Goal: Task Accomplishment & Management: Manage account settings

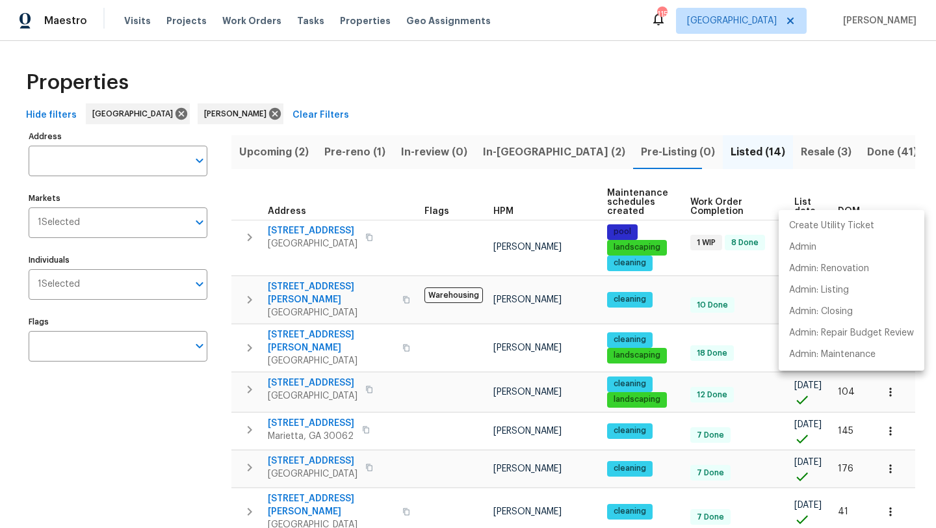
scroll to position [255, 0]
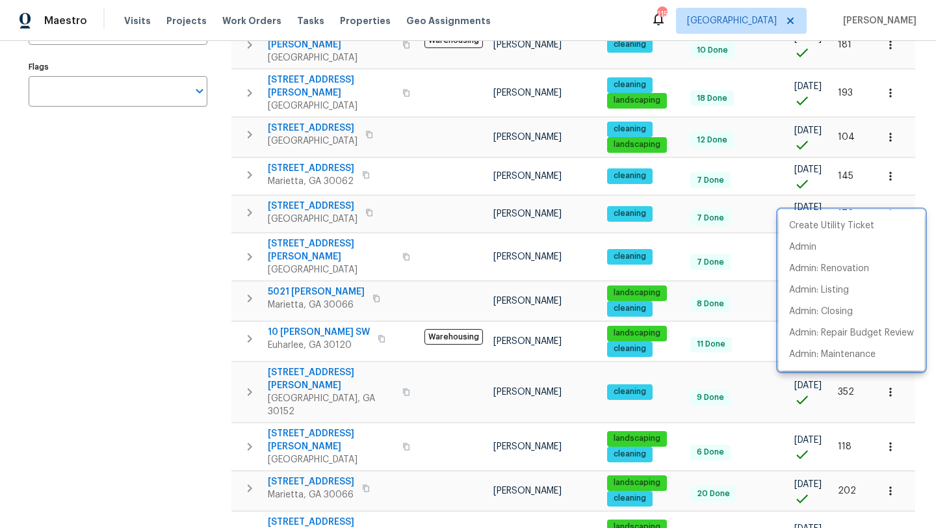
click at [131, 235] on div at bounding box center [468, 264] width 936 height 528
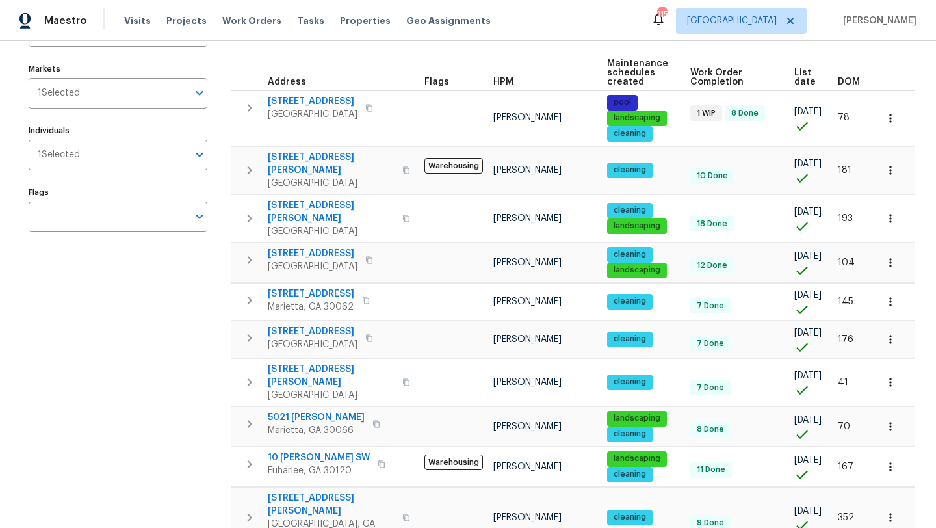
scroll to position [0, 0]
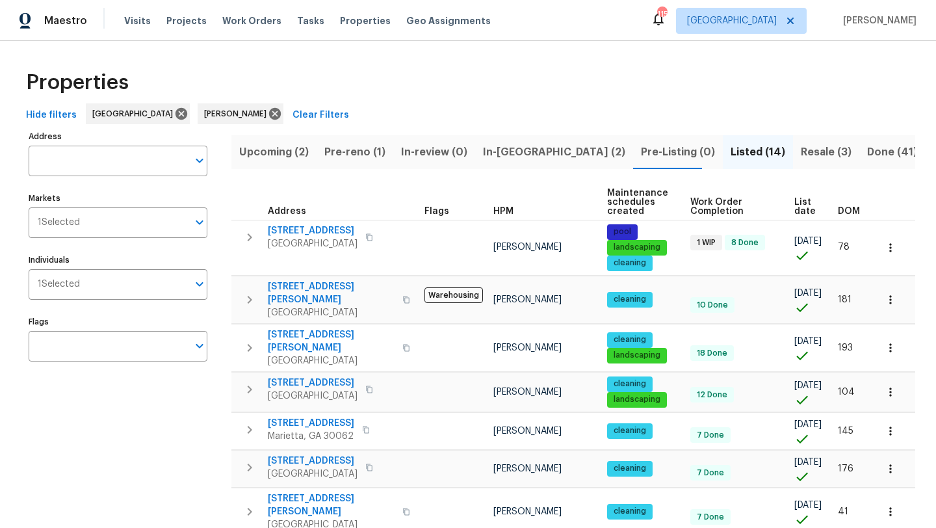
click at [491, 153] on span "In-reno (2)" at bounding box center [554, 152] width 142 height 18
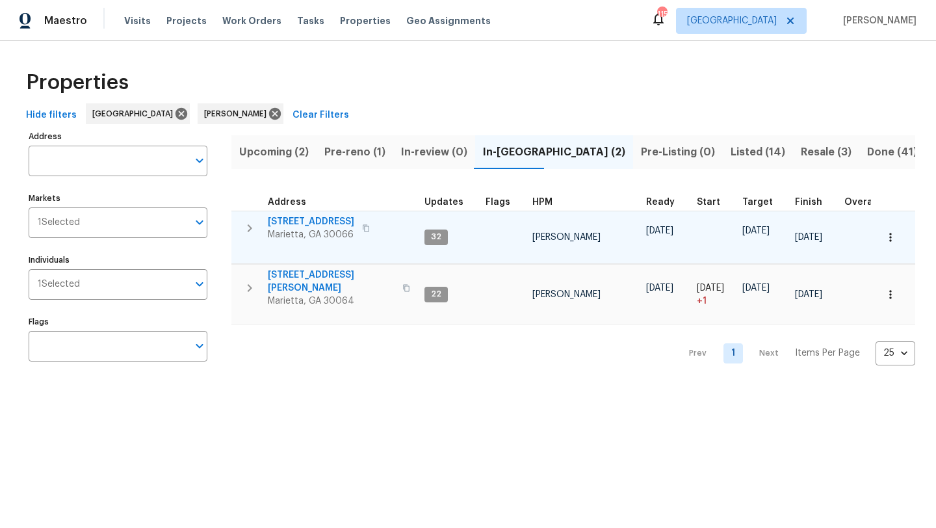
click at [290, 223] on span "[STREET_ADDRESS]" at bounding box center [311, 221] width 86 height 13
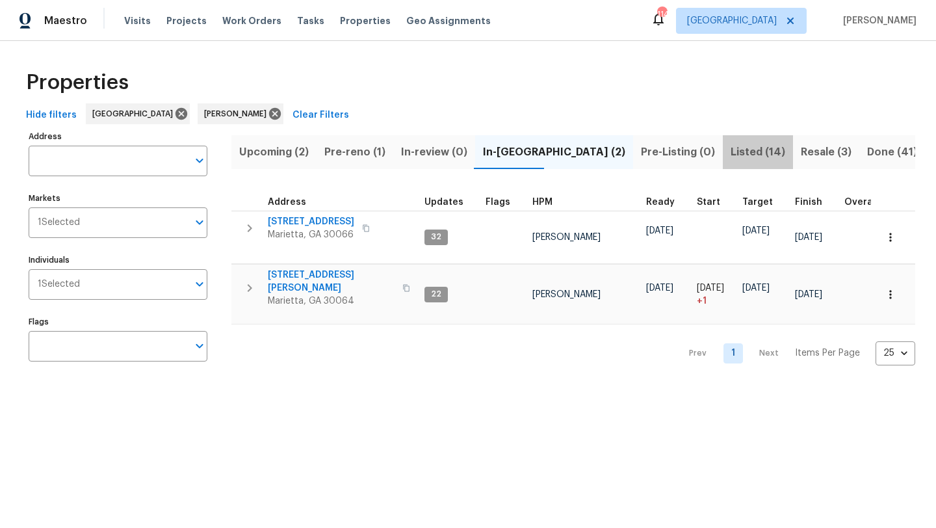
click at [730, 151] on span "Listed (14)" at bounding box center [757, 152] width 55 height 18
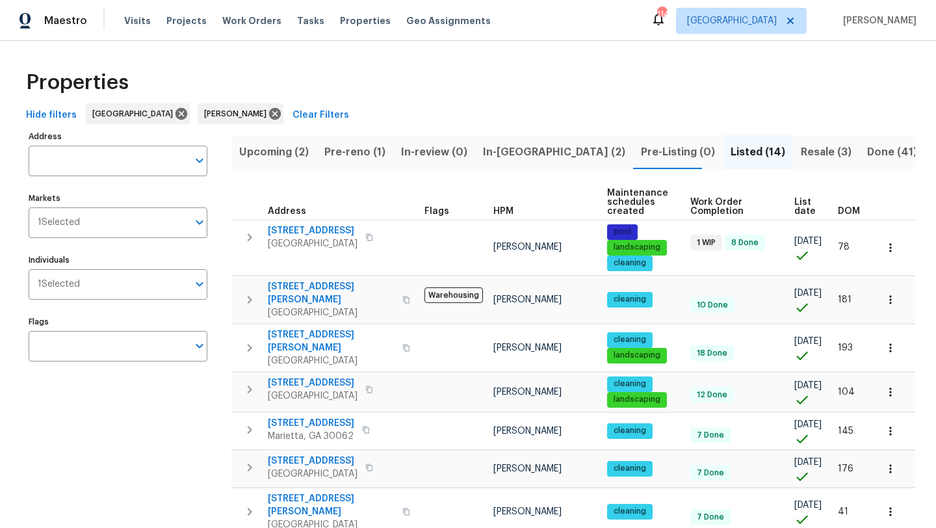
click at [793, 152] on button "Resale (3)" at bounding box center [826, 152] width 66 height 34
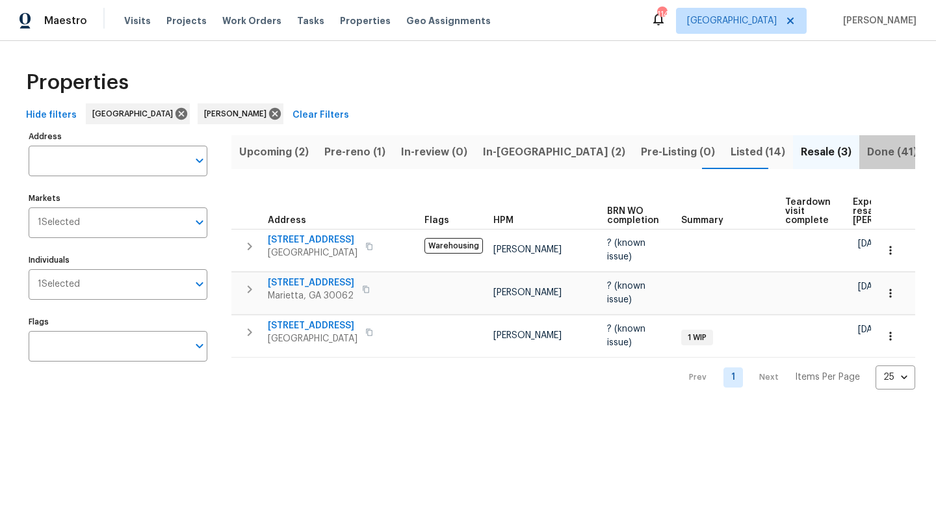
click at [867, 149] on span "Done (41)" at bounding box center [892, 152] width 50 height 18
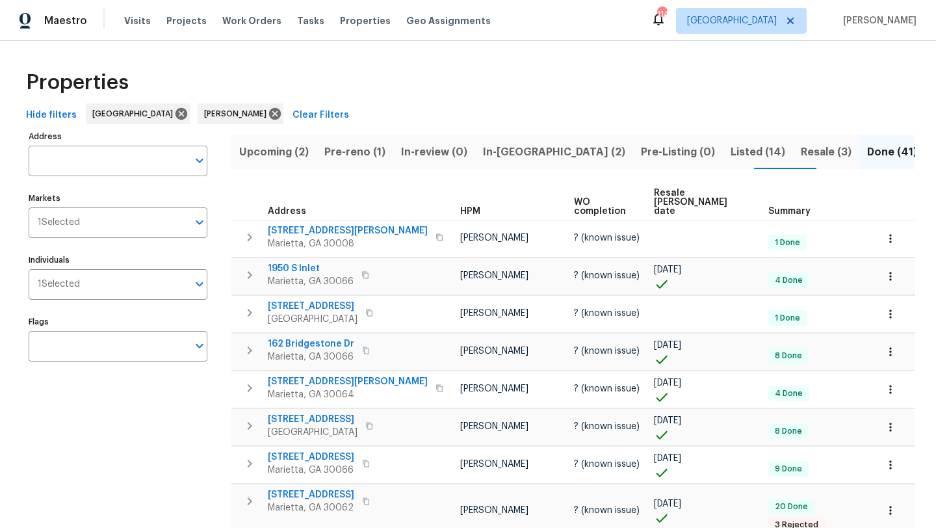
click at [347, 145] on span "Pre-reno (1)" at bounding box center [354, 152] width 61 height 18
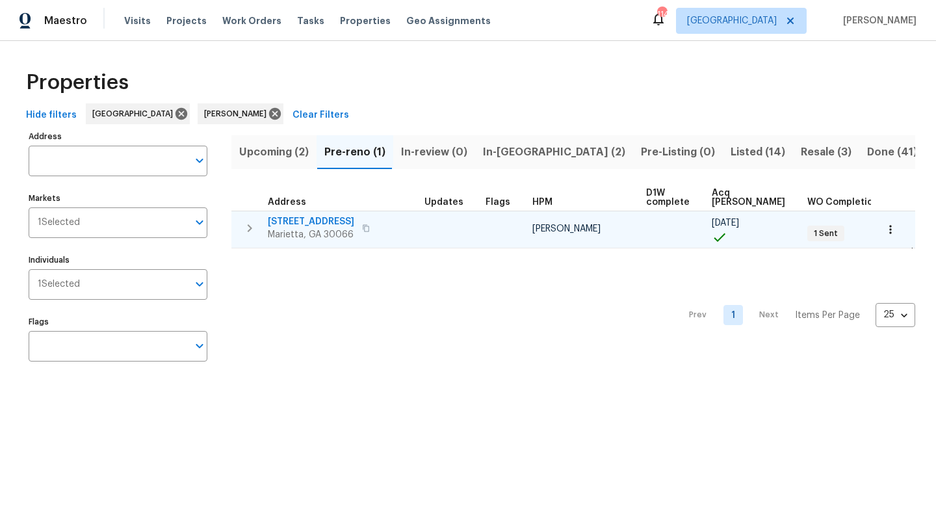
click at [325, 216] on span "180 Parkstone Way" at bounding box center [311, 221] width 86 height 13
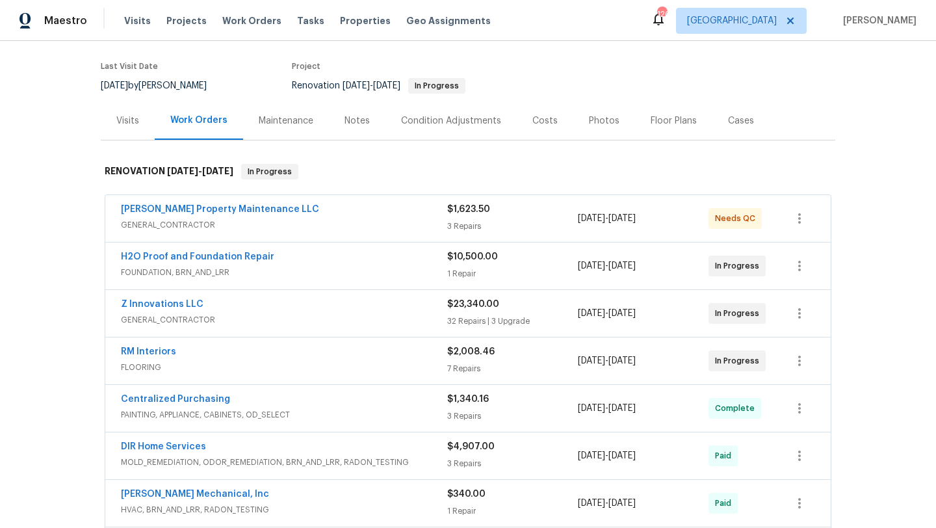
scroll to position [101, 0]
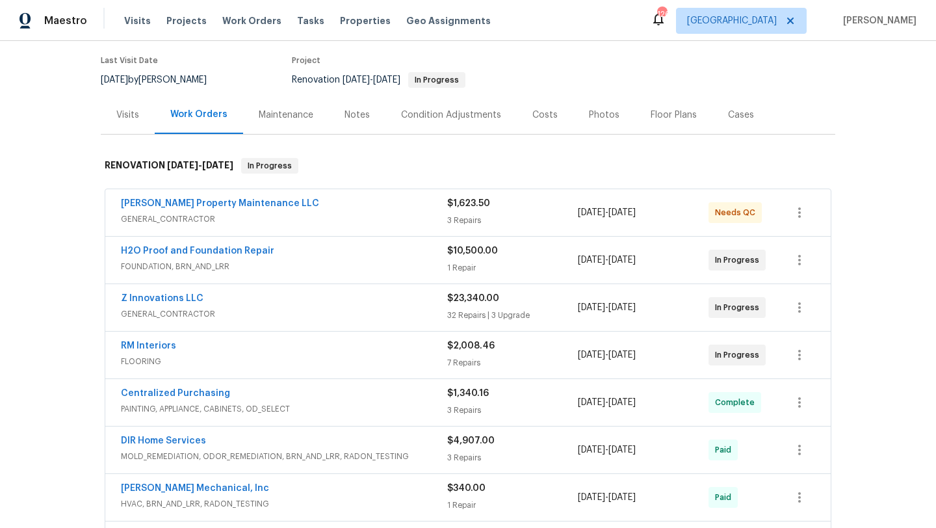
click at [350, 114] on div "Notes" at bounding box center [356, 115] width 25 height 13
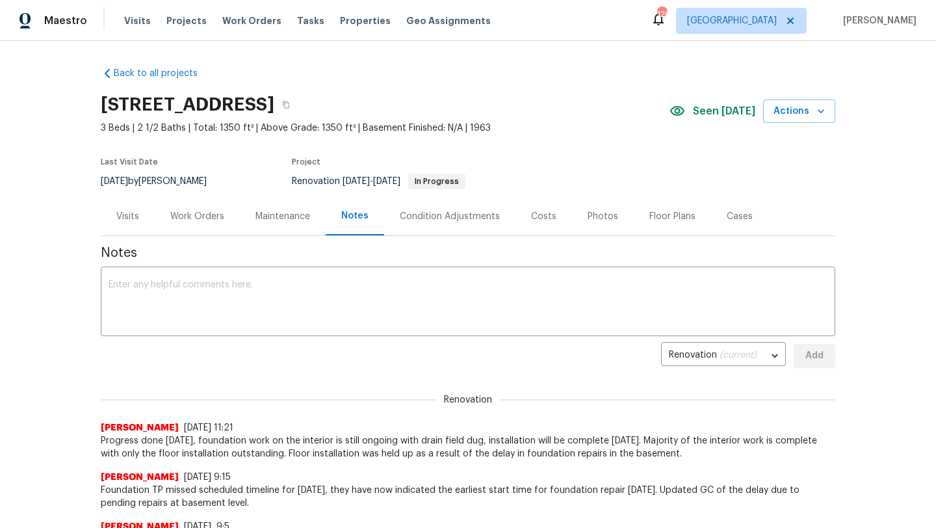
click at [131, 210] on div "Visits" at bounding box center [127, 216] width 23 height 13
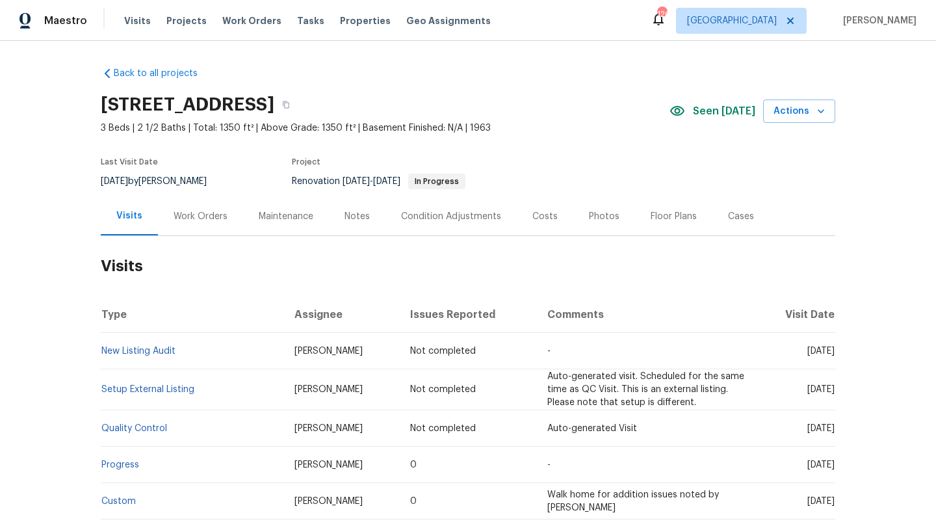
click at [201, 217] on div "Work Orders" at bounding box center [201, 216] width 54 height 13
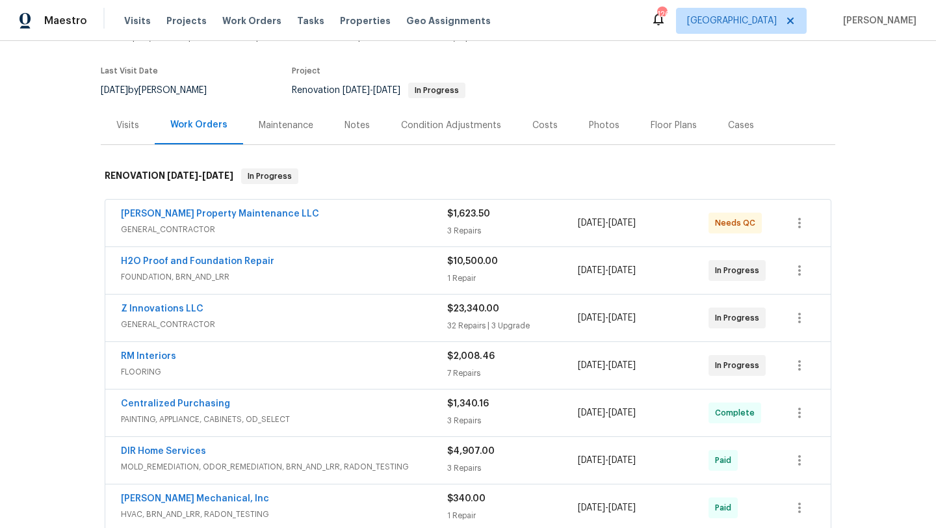
scroll to position [94, 0]
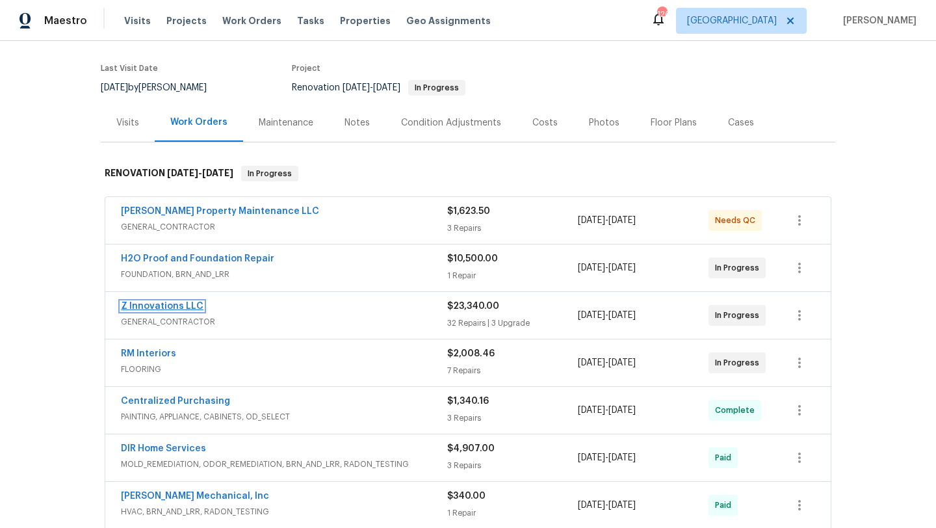
click at [178, 303] on link "Z Innovations LLC" at bounding box center [162, 306] width 83 height 9
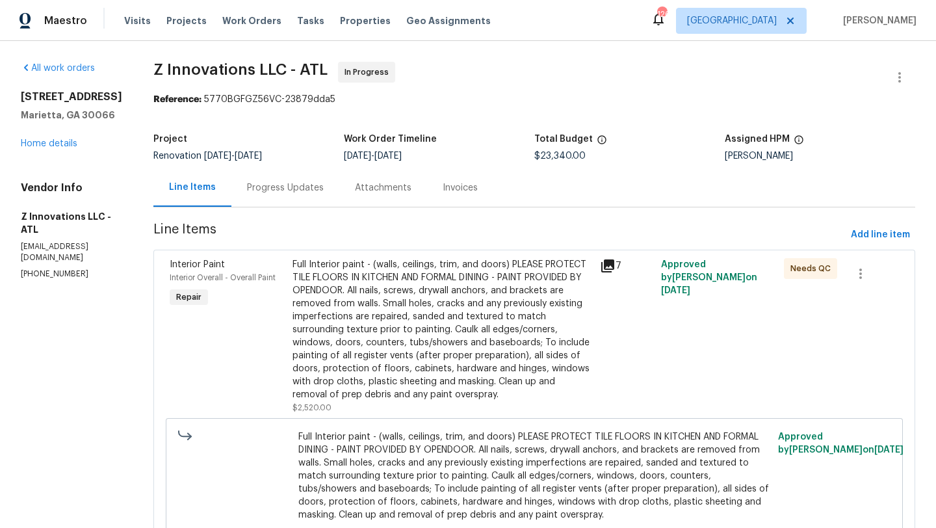
click at [298, 194] on div "Progress Updates" at bounding box center [285, 187] width 77 height 13
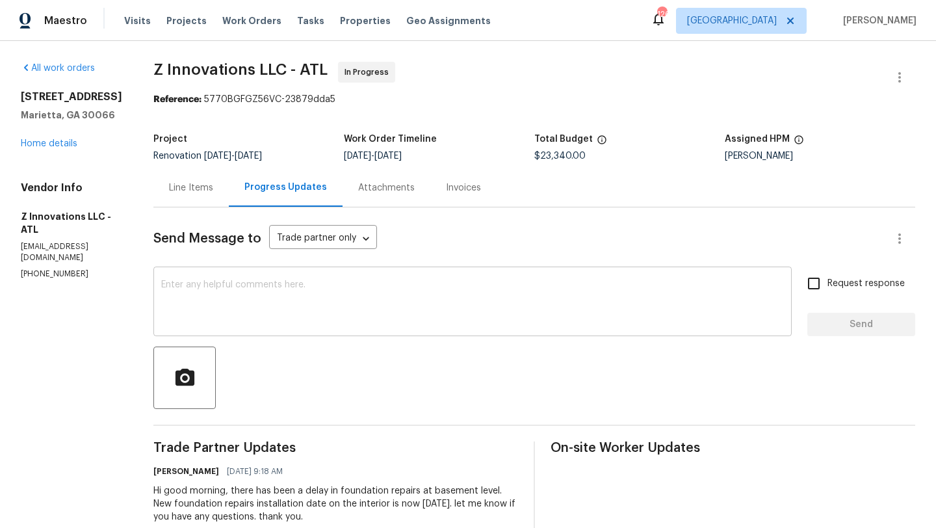
click at [300, 289] on textarea at bounding box center [472, 302] width 623 height 45
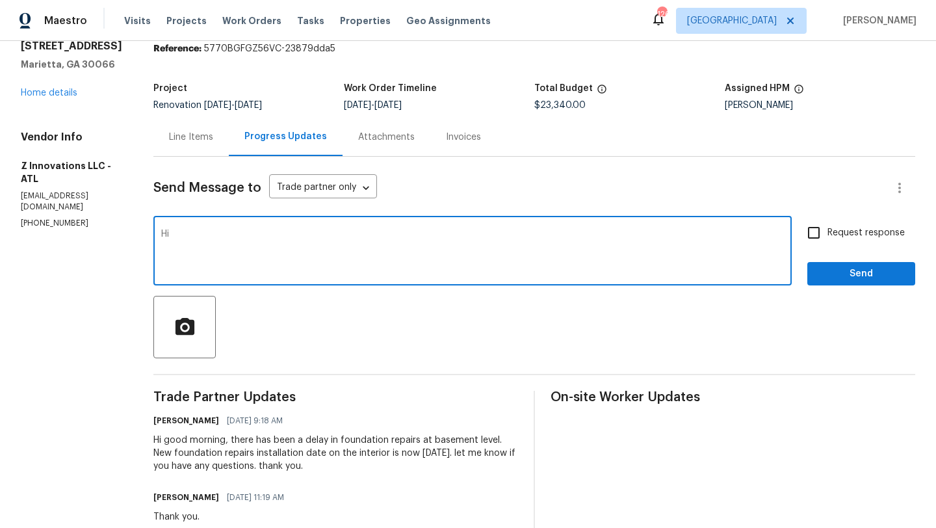
scroll to position [51, 0]
type textarea "Hi good night,"
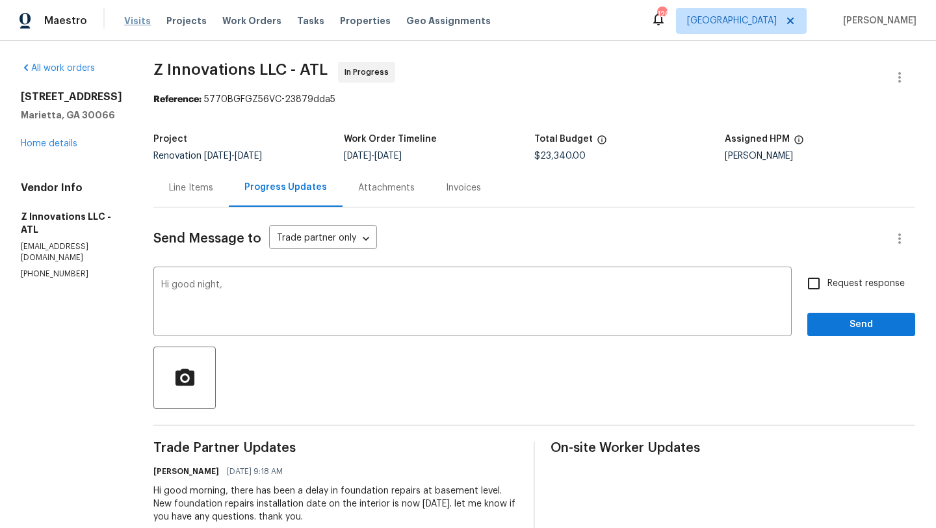
click at [124, 17] on span "Visits" at bounding box center [137, 20] width 27 height 13
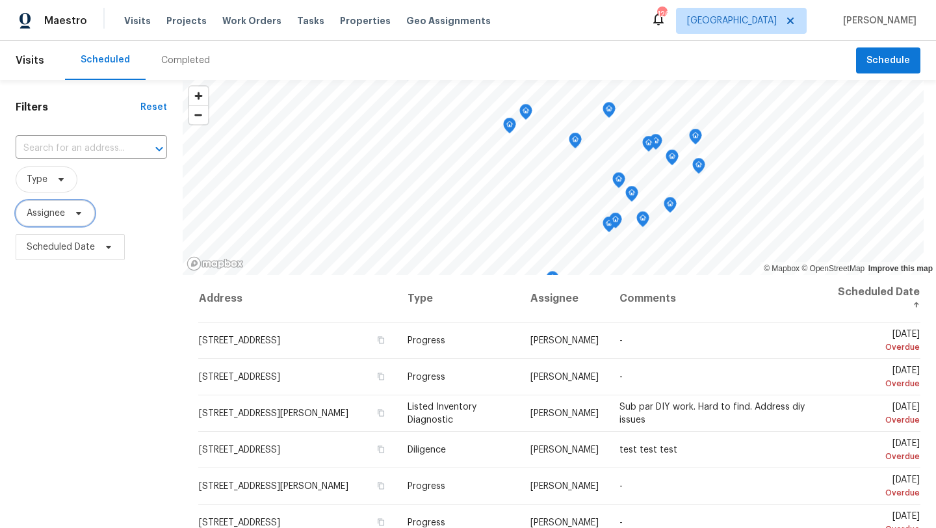
click at [71, 207] on span "Assignee" at bounding box center [55, 213] width 79 height 26
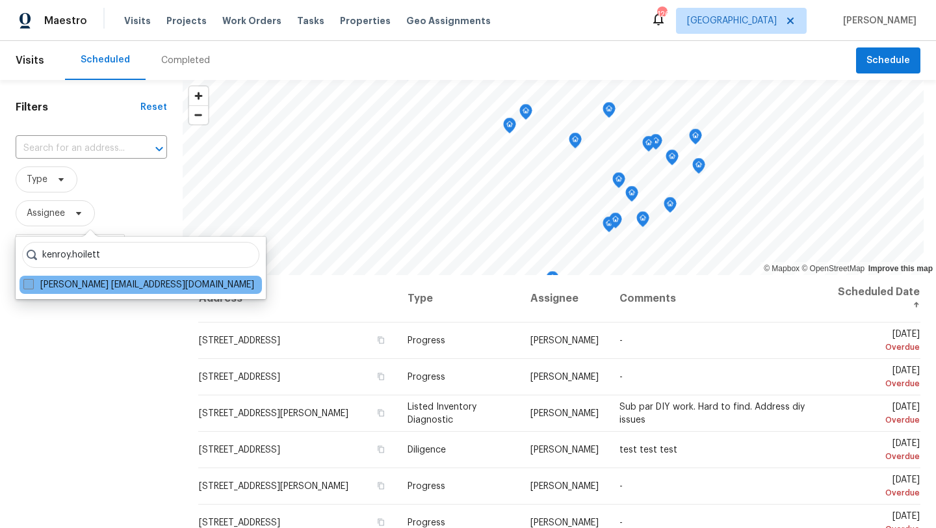
type input "kenroy.hoilett"
click at [29, 289] on span at bounding box center [28, 284] width 10 height 10
click at [29, 287] on input "[PERSON_NAME] [EMAIL_ADDRESS][DOMAIN_NAME]" at bounding box center [27, 282] width 8 height 8
checkbox input "true"
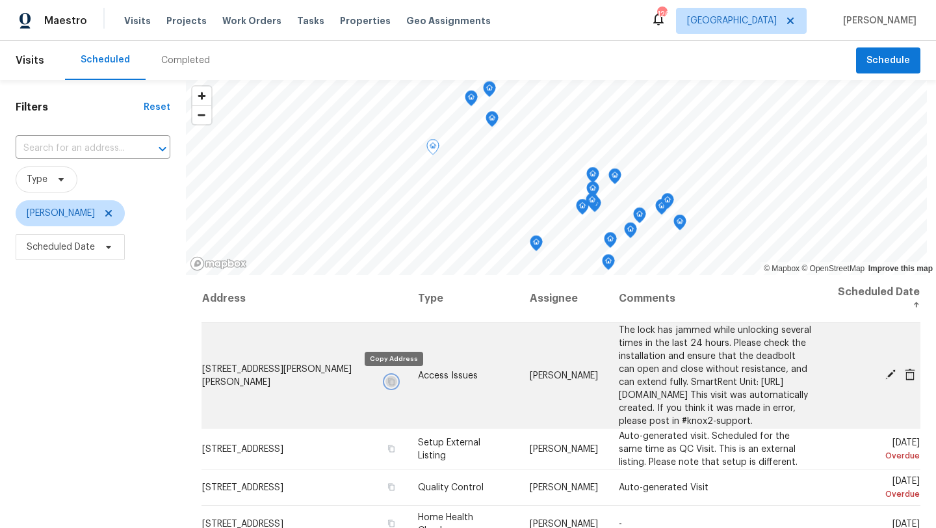
click at [393, 381] on icon "button" at bounding box center [391, 381] width 8 height 8
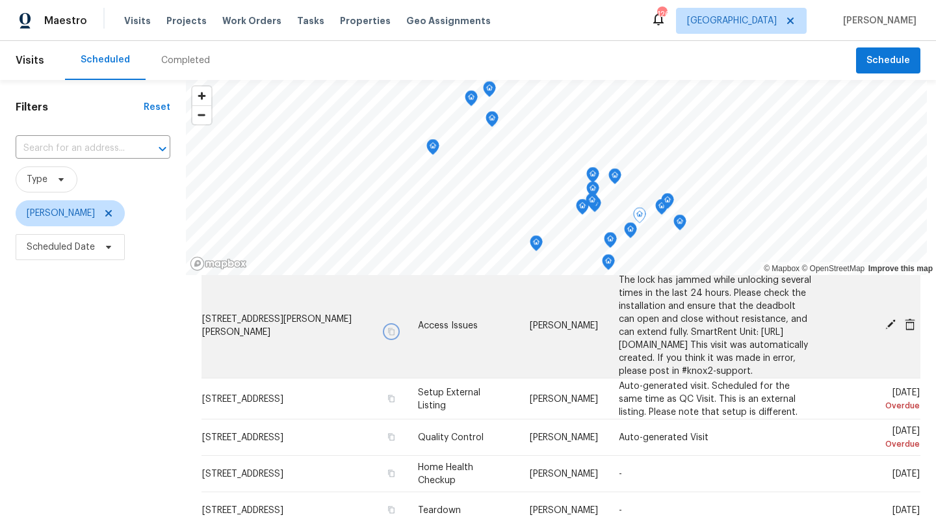
scroll to position [18, 0]
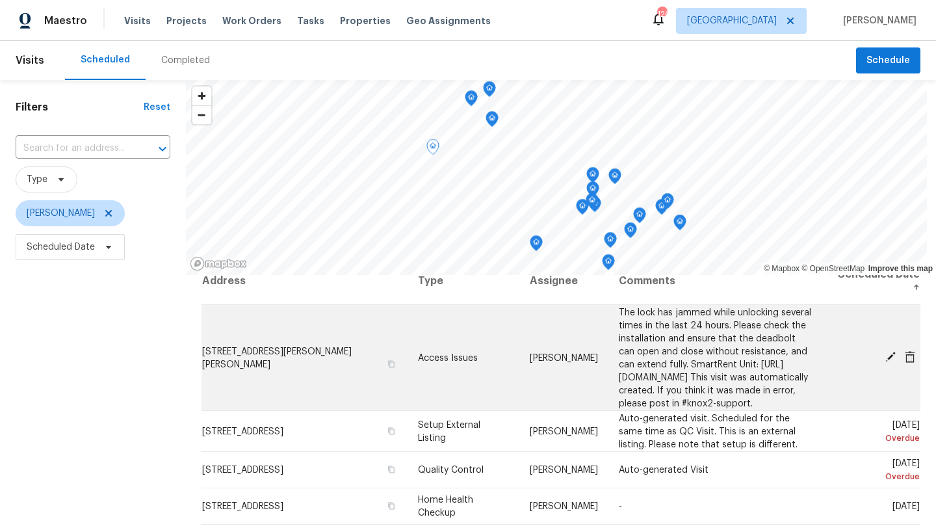
click at [888, 361] on icon at bounding box center [890, 357] width 12 height 12
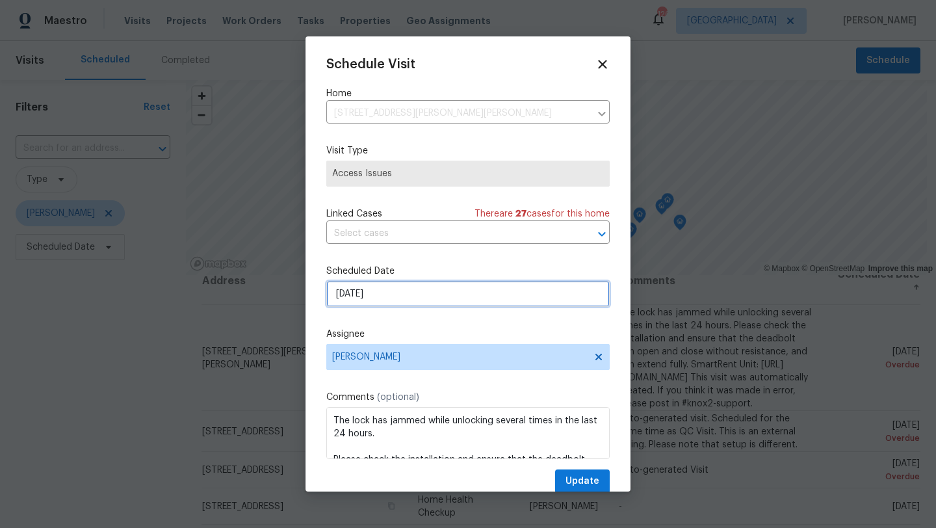
click at [444, 292] on input "[DATE]" at bounding box center [467, 294] width 283 height 26
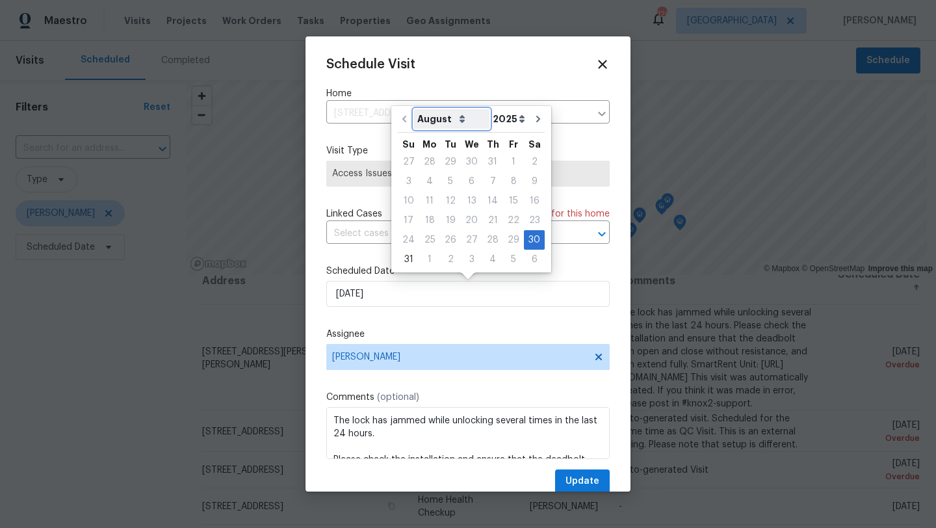
click at [453, 121] on select "August September October November December" at bounding box center [451, 118] width 75 height 19
select select "8"
click at [414, 109] on select "August September October November December" at bounding box center [451, 118] width 75 height 19
type input "[DATE]"
select select "8"
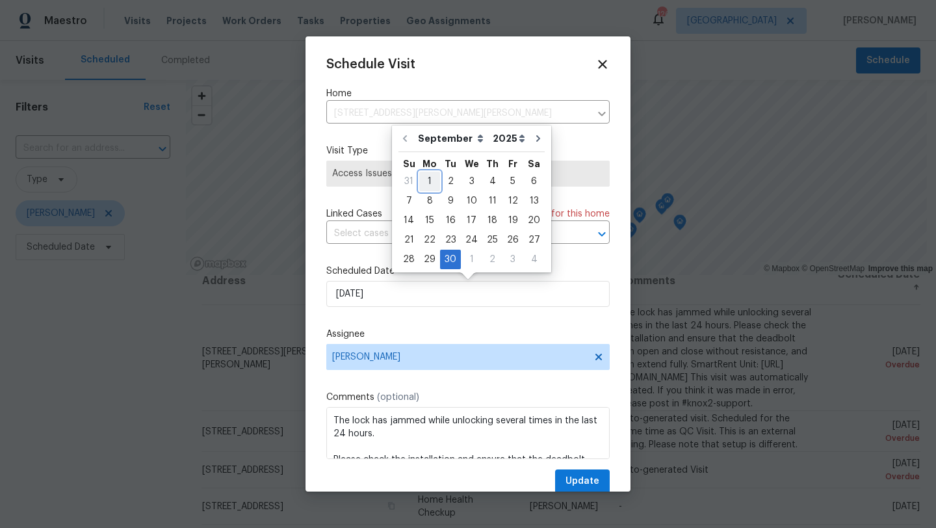
click at [433, 179] on div "1" at bounding box center [429, 181] width 21 height 18
type input "[DATE]"
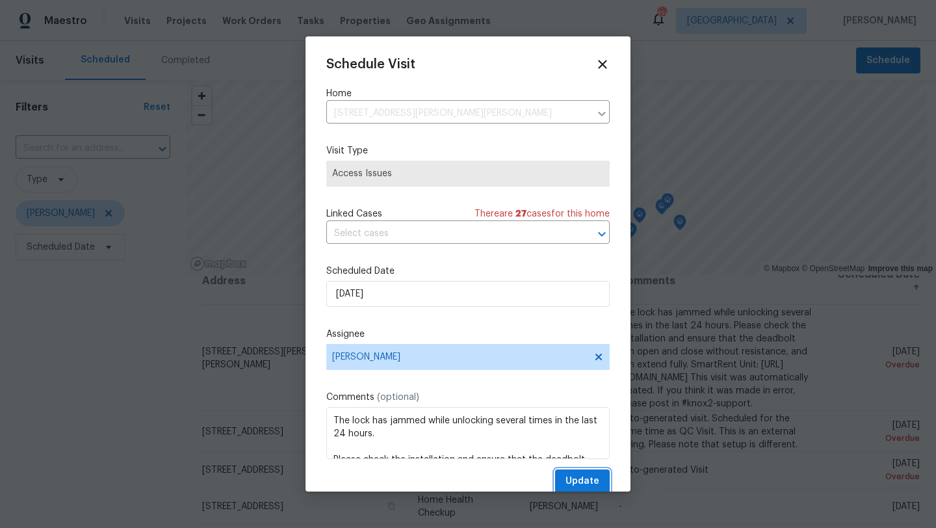
click at [599, 482] on span "Update" at bounding box center [582, 481] width 34 height 16
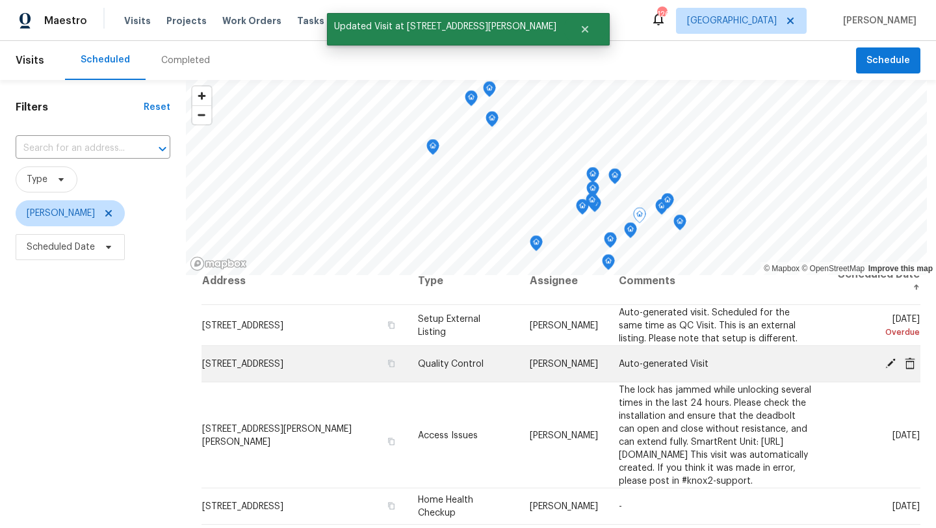
scroll to position [0, 0]
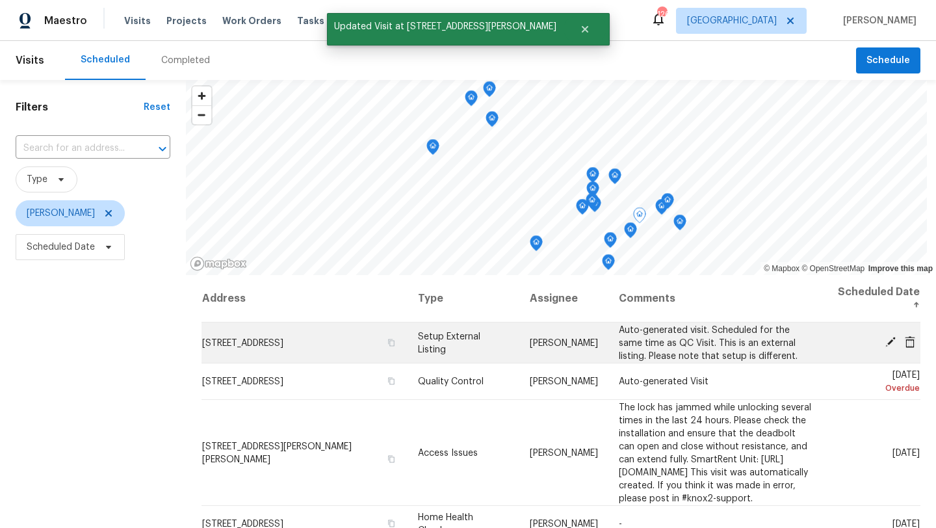
click at [891, 336] on icon at bounding box center [890, 342] width 12 height 12
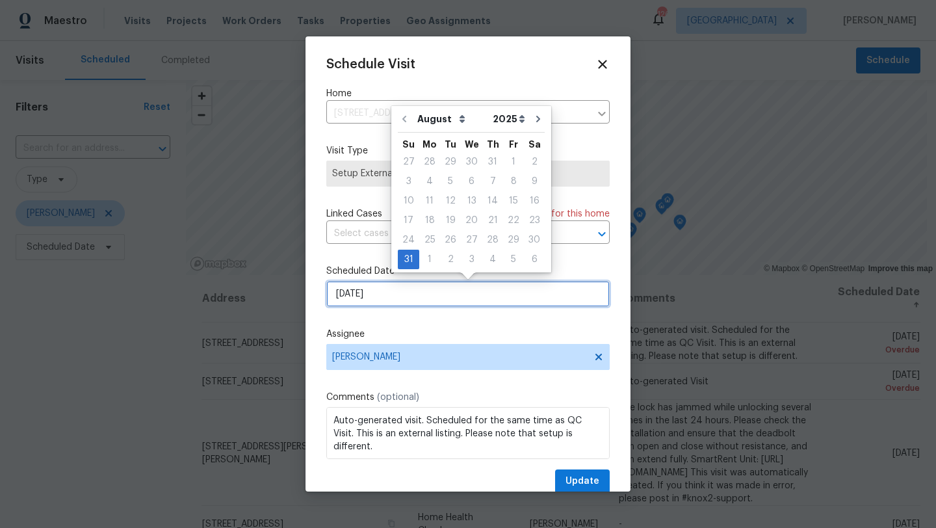
click at [416, 292] on input "[DATE]" at bounding box center [467, 294] width 283 height 26
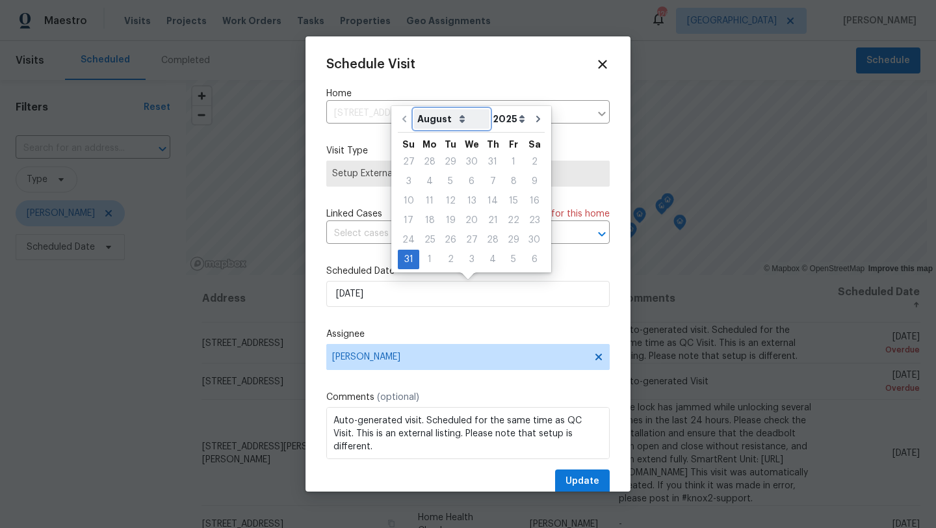
click at [452, 116] on select "August September October November December" at bounding box center [451, 118] width 75 height 19
select select "8"
click at [414, 109] on select "August September October November December" at bounding box center [451, 118] width 75 height 19
type input "[DATE]"
select select "8"
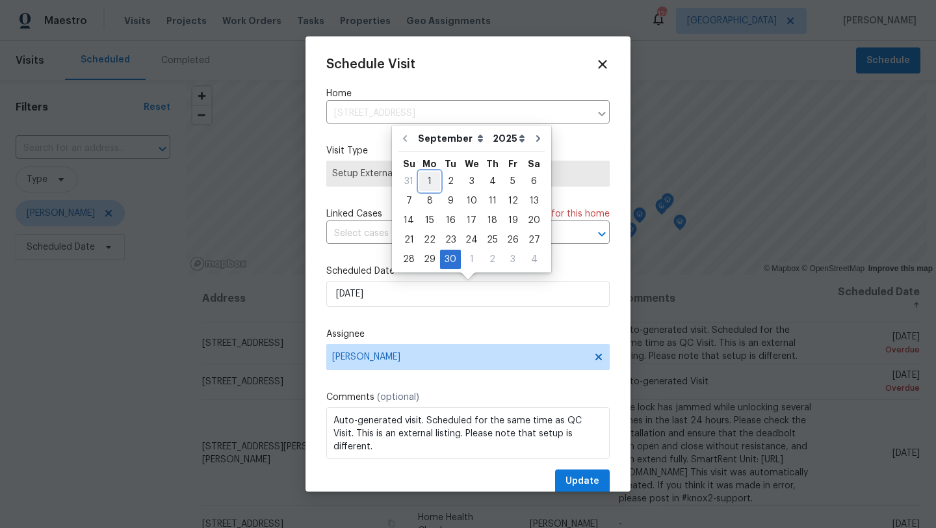
click at [425, 181] on div "1" at bounding box center [429, 181] width 21 height 18
type input "[DATE]"
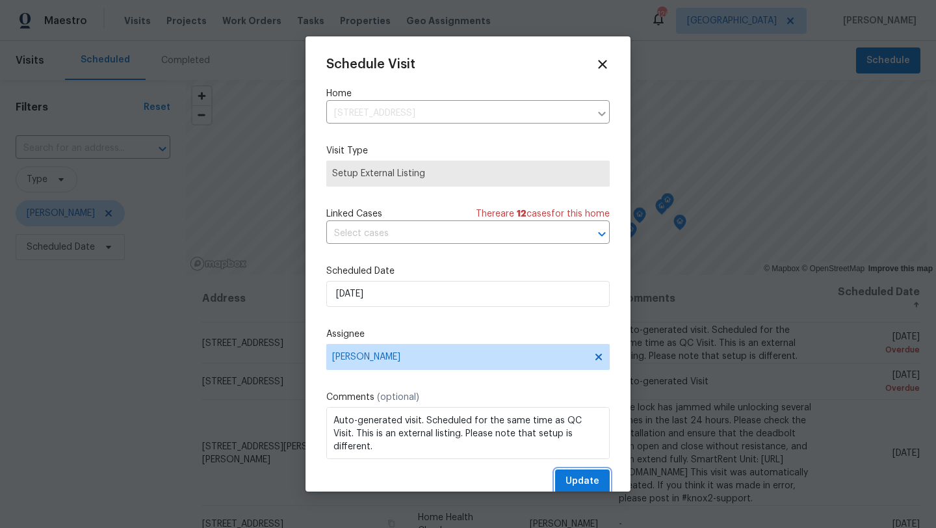
click at [584, 477] on span "Update" at bounding box center [582, 481] width 34 height 16
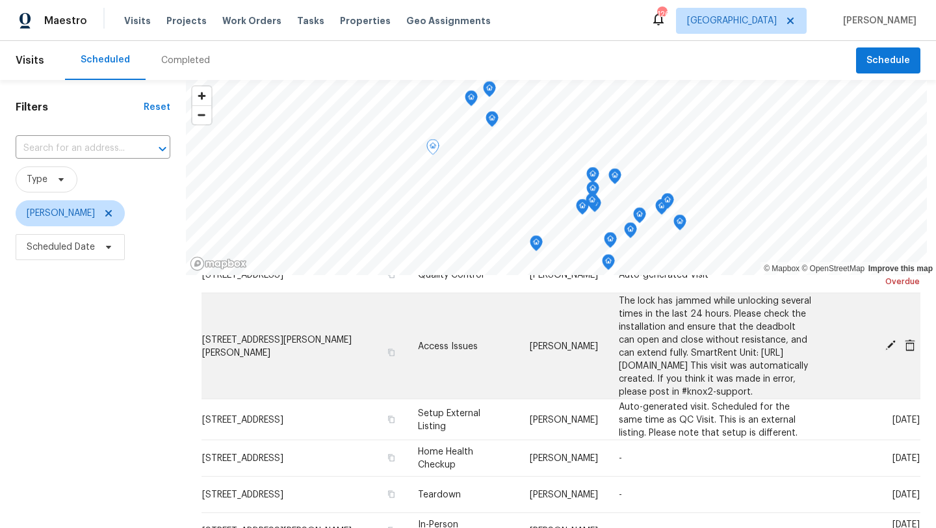
scroll to position [70, 0]
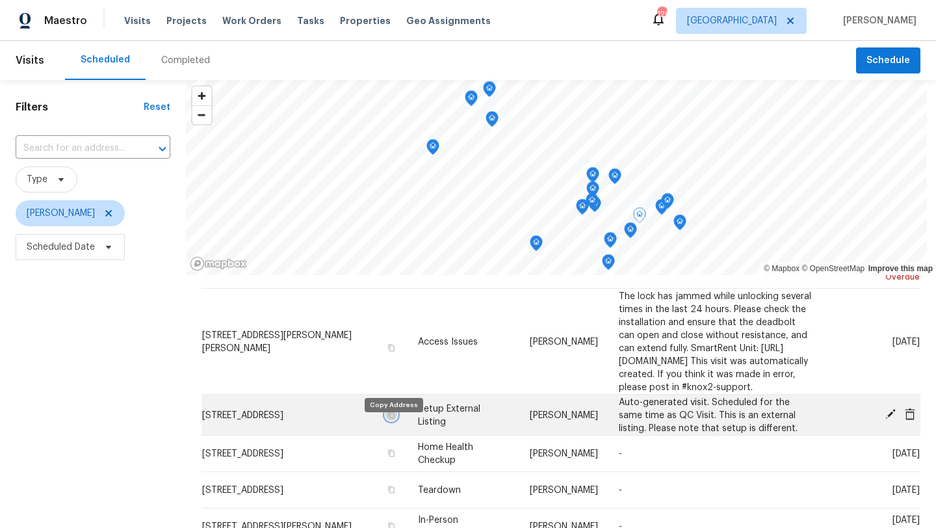
click at [391, 420] on button "button" at bounding box center [391, 414] width 12 height 12
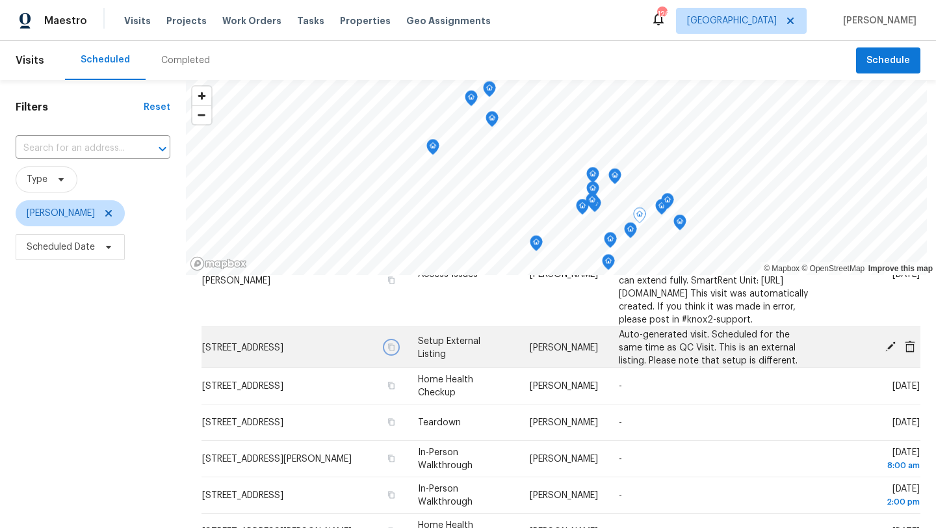
scroll to position [139, 0]
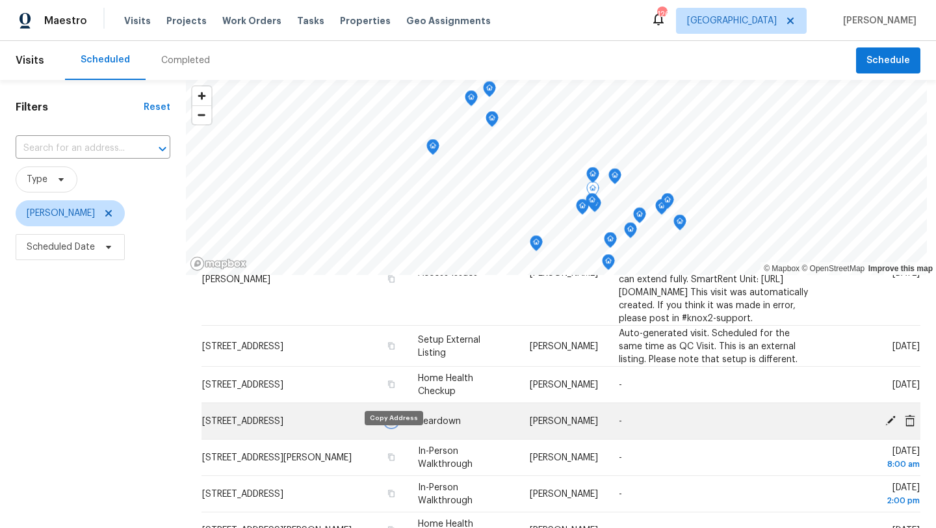
click at [393, 424] on icon "button" at bounding box center [391, 420] width 6 height 7
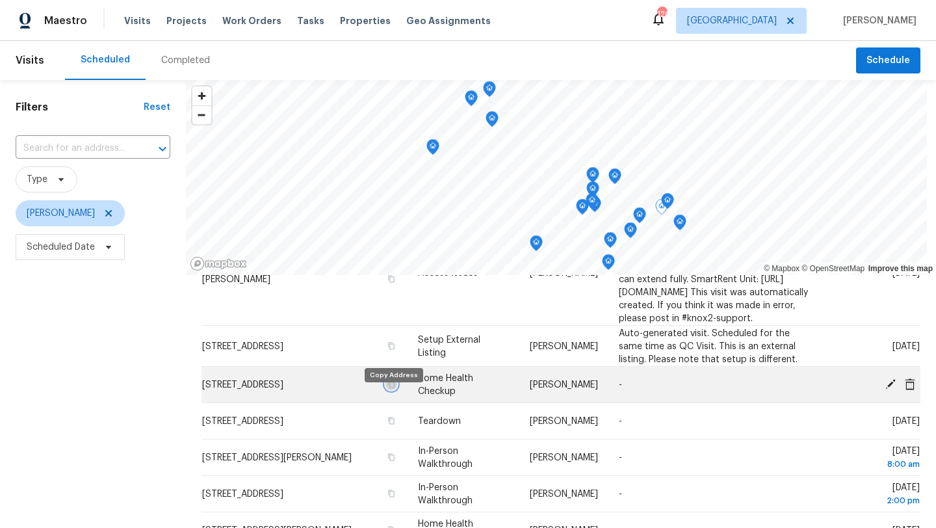
click at [387, 388] on icon "button" at bounding box center [391, 384] width 8 height 8
click at [913, 389] on icon at bounding box center [910, 384] width 10 height 12
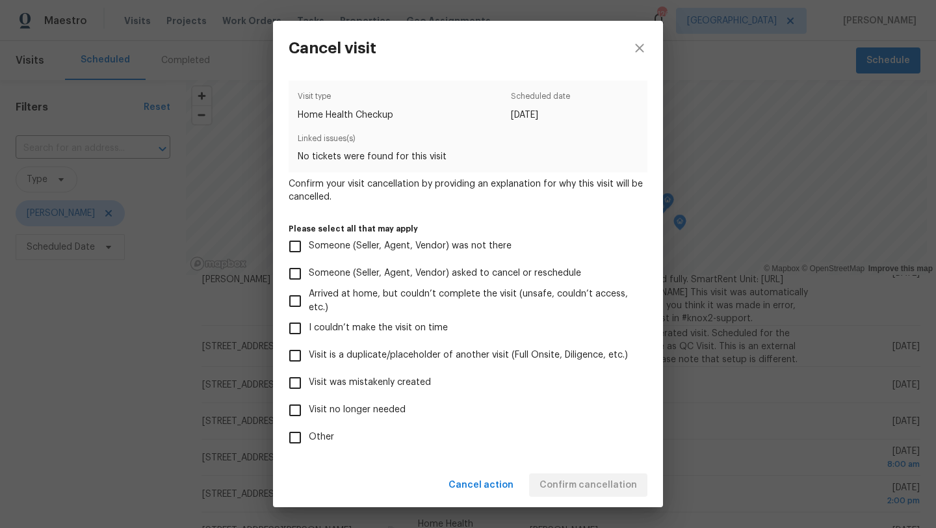
click at [288, 407] on input "Visit no longer needed" at bounding box center [294, 409] width 27 height 27
checkbox input "true"
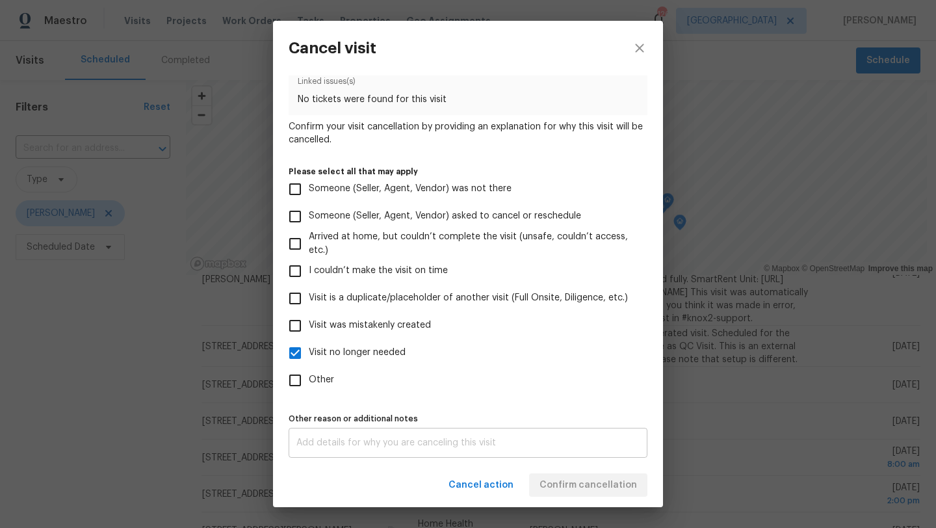
click at [417, 435] on div "x Other reason or additional notes" at bounding box center [468, 443] width 359 height 30
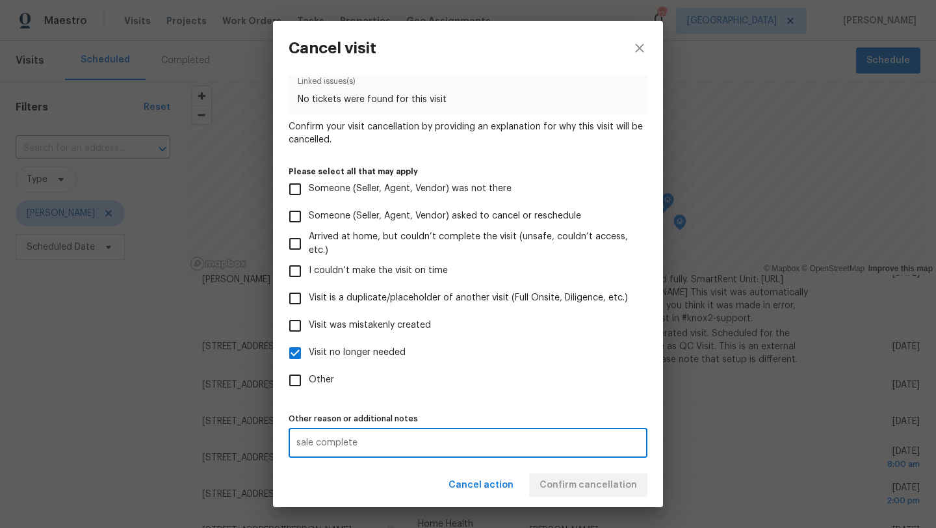
type textarea "sale complete"
click at [536, 405] on div "Visit type Home Health Checkup Scheduled date [DATE] Linked issues(s) No ticket…" at bounding box center [468, 240] width 359 height 434
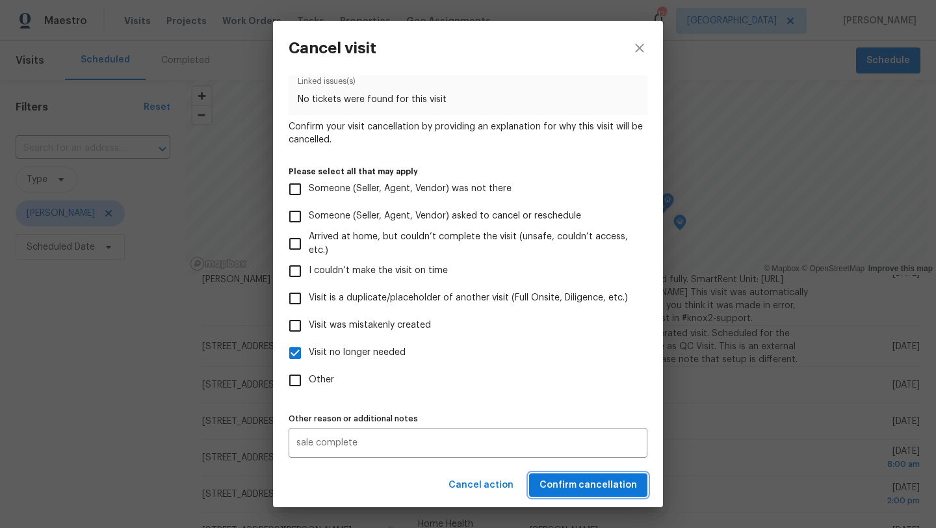
click at [564, 482] on span "Confirm cancellation" at bounding box center [587, 485] width 97 height 16
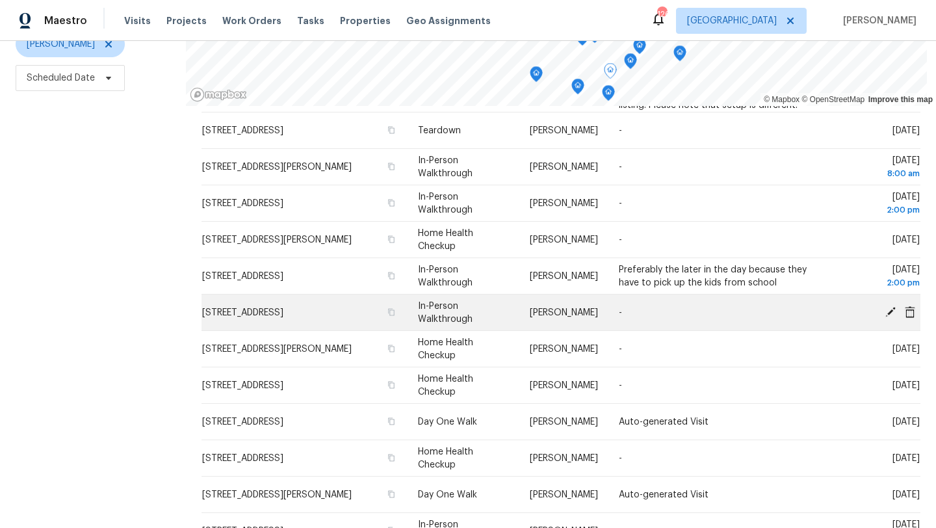
scroll to position [0, 0]
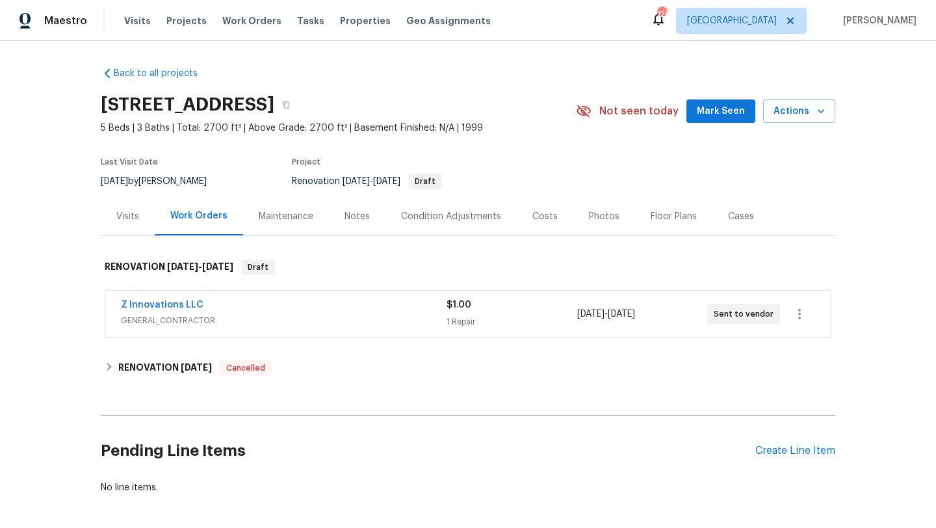
click at [248, 309] on div "Z Innovations LLC" at bounding box center [284, 306] width 326 height 16
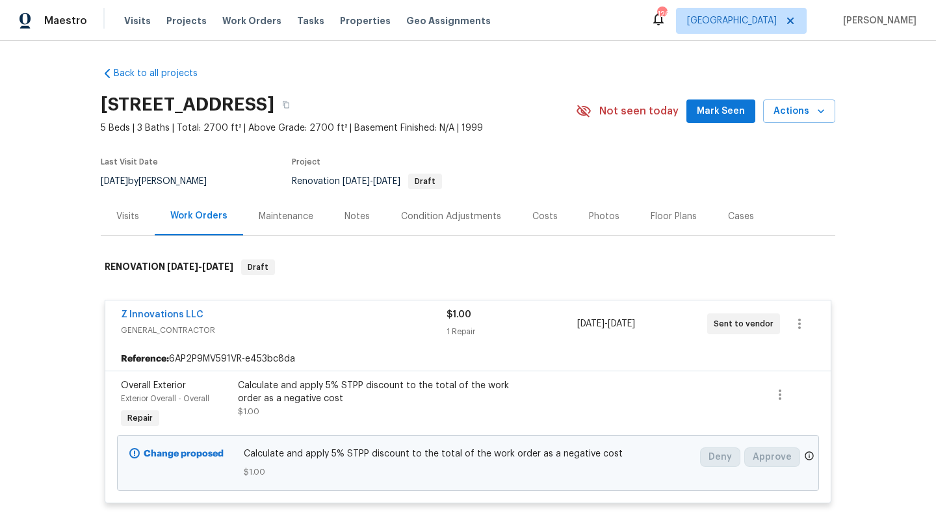
click at [136, 219] on div "Visits" at bounding box center [127, 216] width 23 height 13
